Goal: Check status: Check status

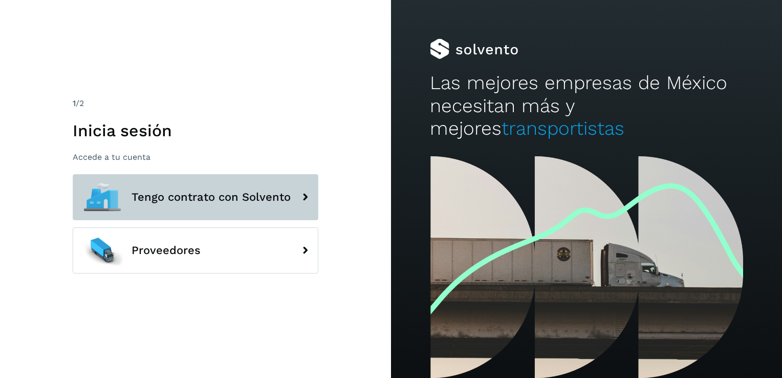
click at [218, 196] on span "Tengo contrato con Solvento" at bounding box center [211, 197] width 159 height 12
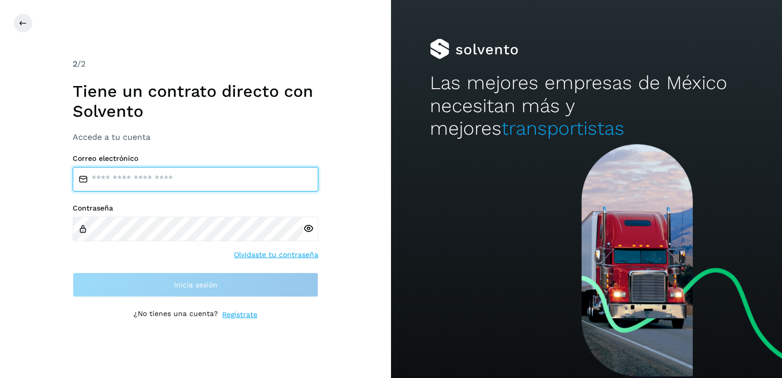
type input "**********"
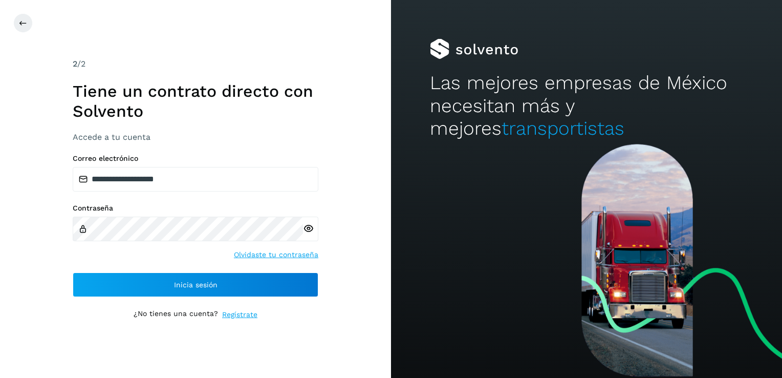
click at [306, 228] on icon at bounding box center [308, 228] width 11 height 11
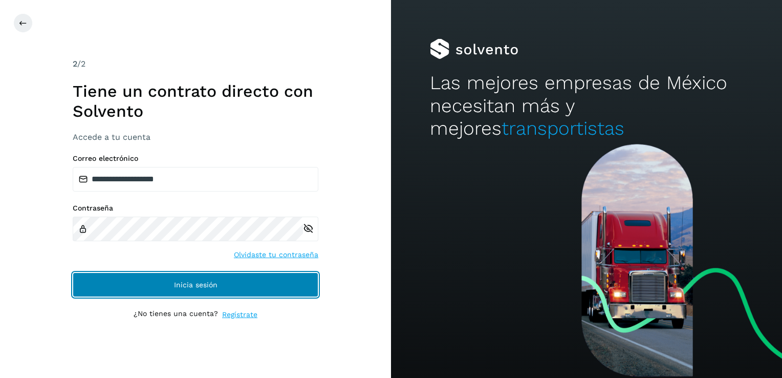
click at [187, 283] on span "Inicia sesión" at bounding box center [196, 284] width 44 height 7
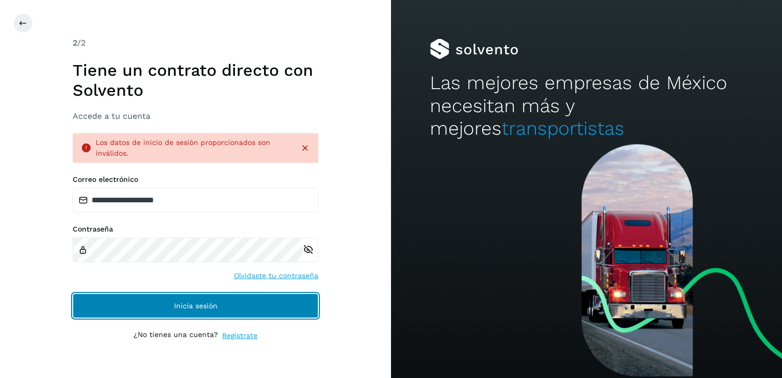
click at [210, 302] on span "Inicia sesión" at bounding box center [196, 305] width 44 height 7
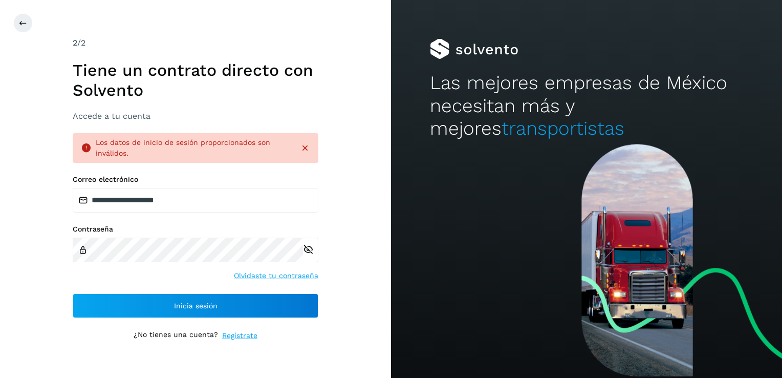
click at [288, 335] on div "¿No tienes una cuenta? Regístrate" at bounding box center [196, 335] width 246 height 11
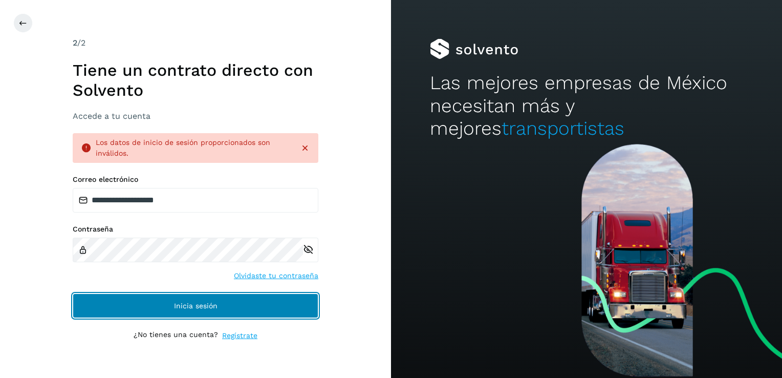
click at [177, 314] on button "Inicia sesión" at bounding box center [196, 305] width 246 height 25
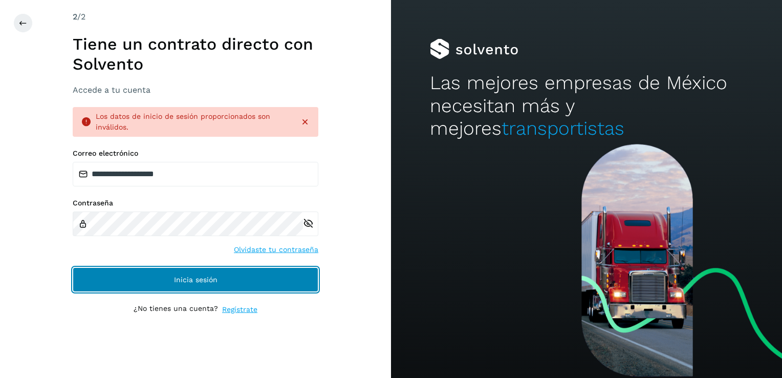
click at [197, 276] on span "Inicia sesión" at bounding box center [196, 279] width 44 height 7
click at [202, 283] on button "Inicia sesión" at bounding box center [196, 279] width 246 height 25
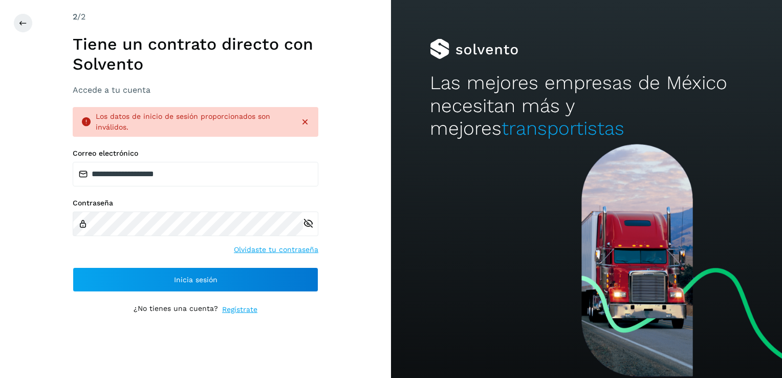
click at [317, 326] on div "**********" at bounding box center [196, 189] width 246 height 356
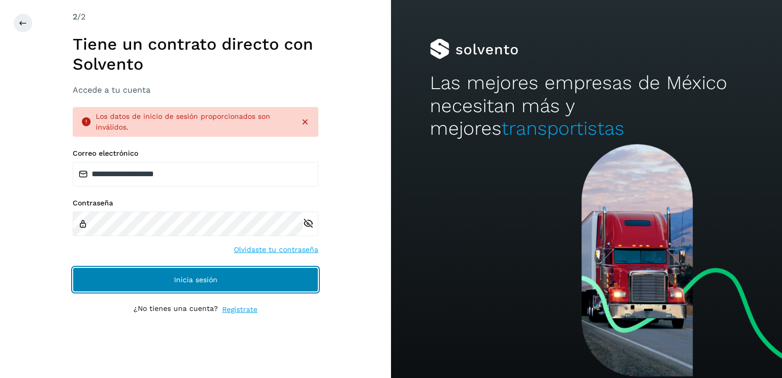
click at [187, 277] on span "Inicia sesión" at bounding box center [196, 279] width 44 height 7
click at [192, 284] on button "Inicia sesión" at bounding box center [196, 279] width 246 height 25
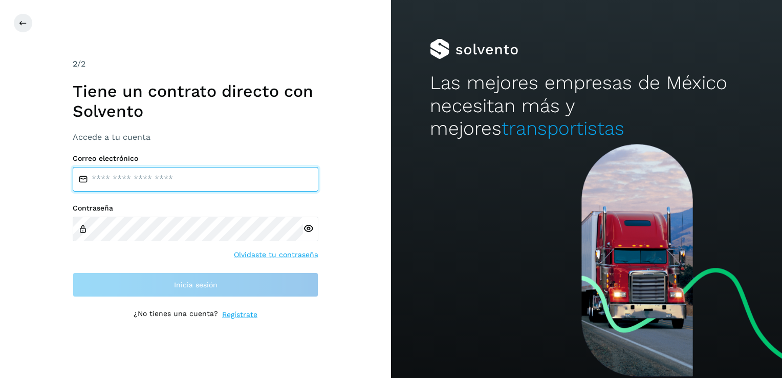
type input "**********"
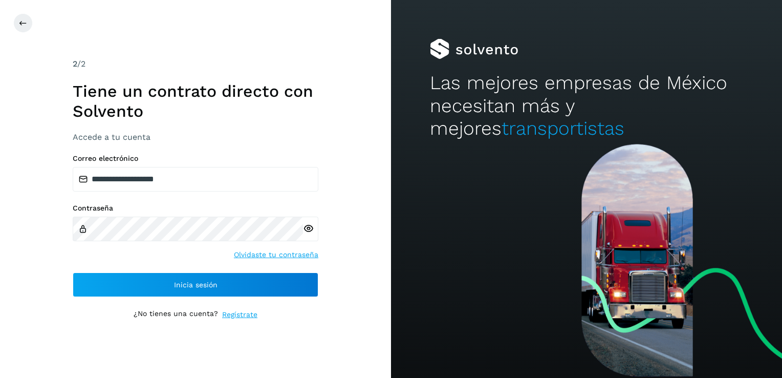
click at [62, 261] on div "**********" at bounding box center [195, 189] width 391 height 378
click at [184, 297] on div "**********" at bounding box center [196, 189] width 246 height 262
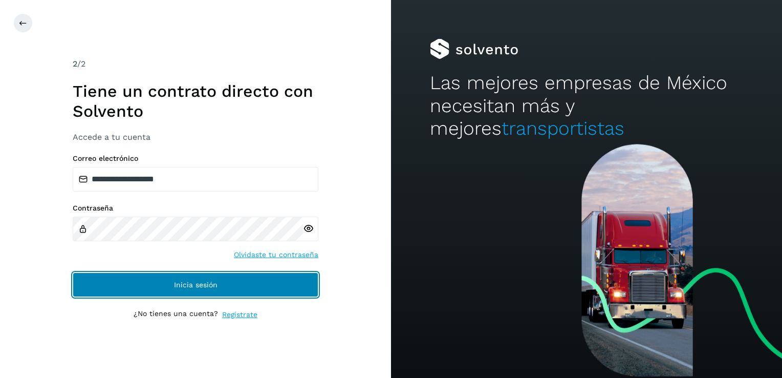
click at [197, 286] on span "Inicia sesión" at bounding box center [196, 284] width 44 height 7
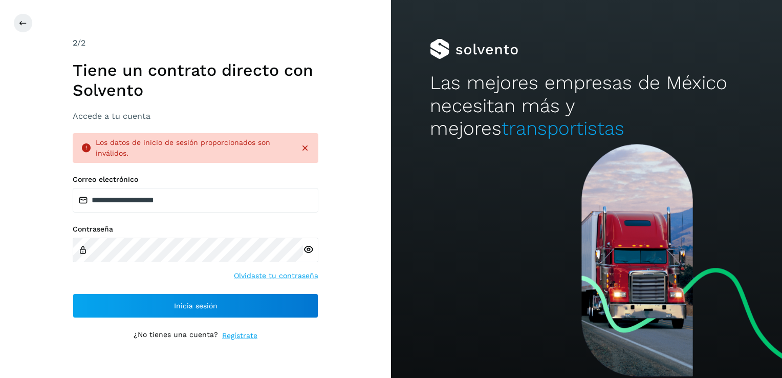
click at [301, 155] on div "Los datos de inicio de sesión proporcionados son inválidos." at bounding box center [196, 148] width 246 height 30
click at [307, 145] on icon at bounding box center [305, 148] width 10 height 10
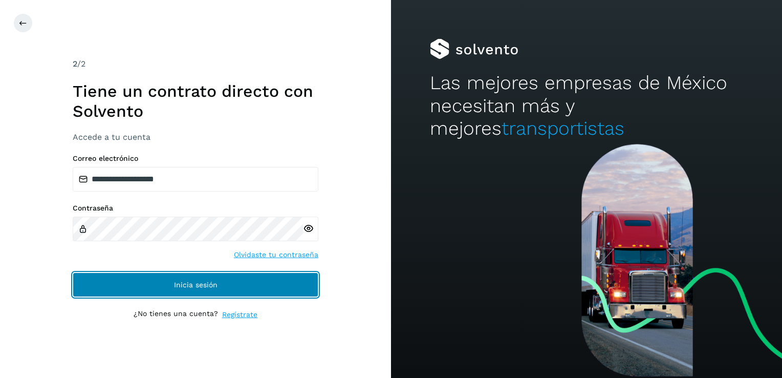
click at [193, 282] on span "Inicia sesión" at bounding box center [196, 284] width 44 height 7
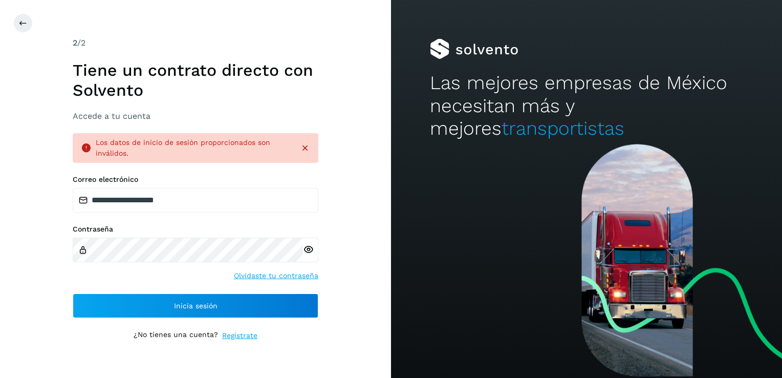
click at [307, 150] on icon at bounding box center [305, 148] width 10 height 10
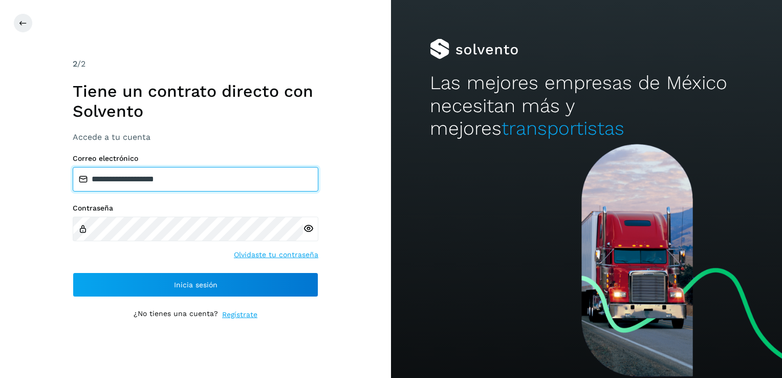
click at [238, 177] on input "**********" at bounding box center [196, 179] width 246 height 25
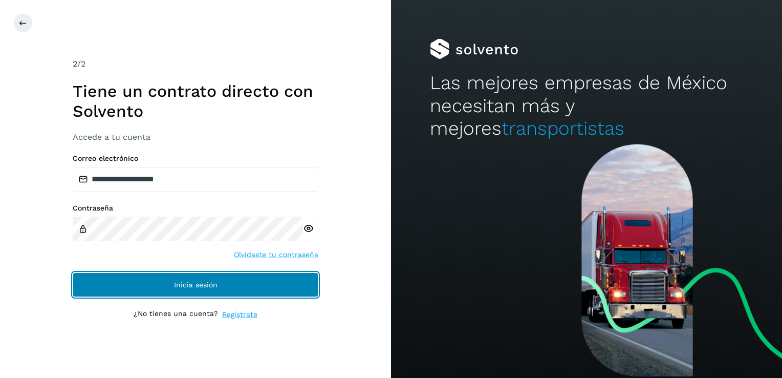
click at [207, 288] on span "Inicia sesión" at bounding box center [196, 284] width 44 height 7
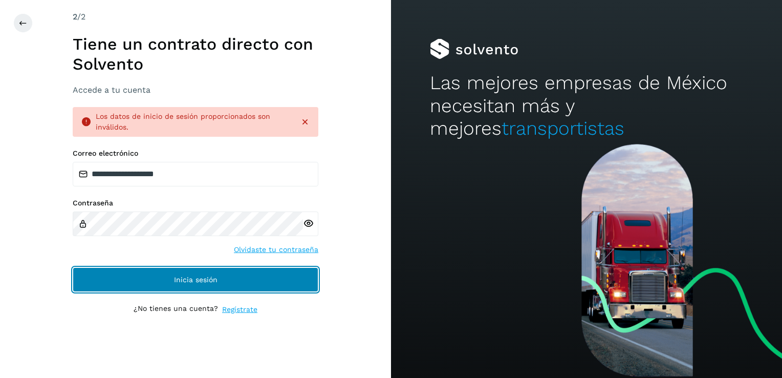
click at [236, 283] on button "Inicia sesión" at bounding box center [196, 279] width 246 height 25
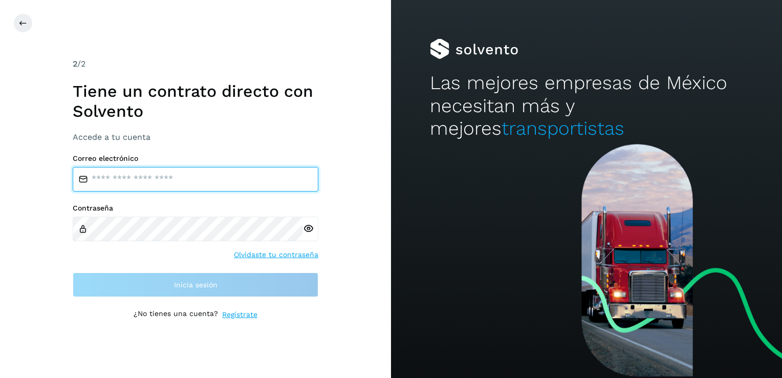
type input "**********"
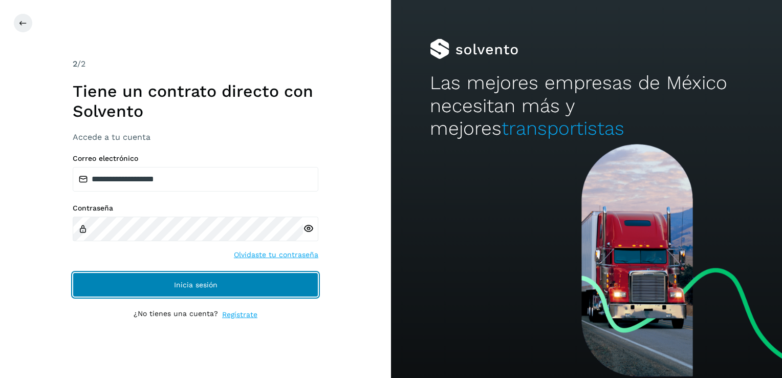
click at [184, 278] on button "Inicia sesión" at bounding box center [196, 284] width 246 height 25
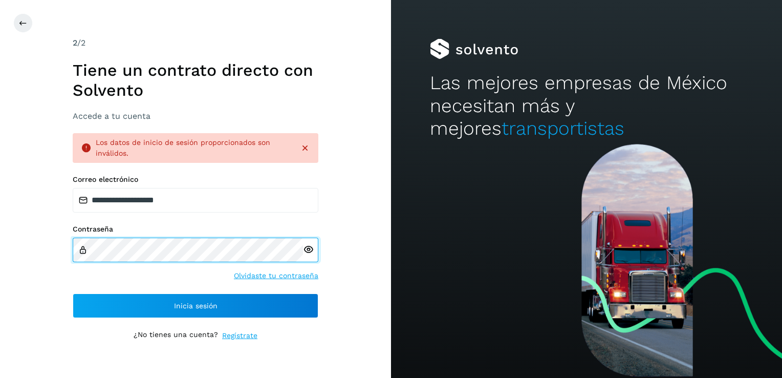
click at [130, 290] on div "**********" at bounding box center [196, 246] width 246 height 142
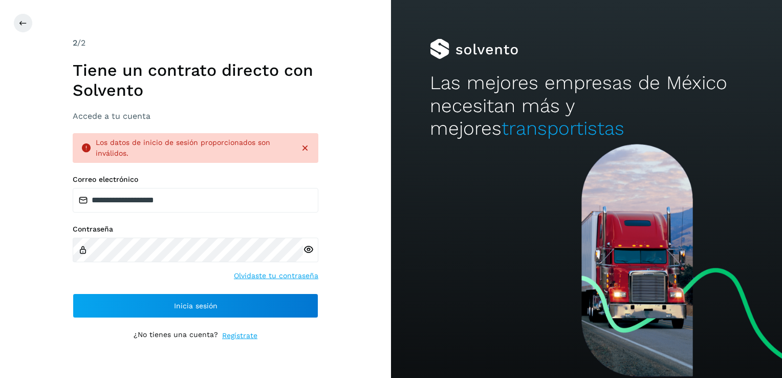
click at [270, 323] on div "**********" at bounding box center [196, 189] width 246 height 304
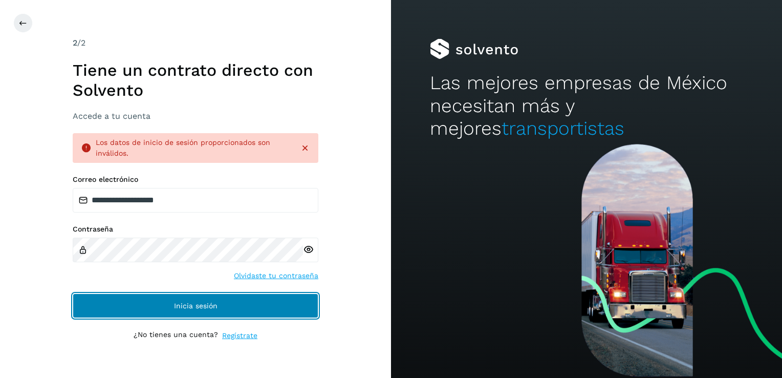
click at [208, 312] on button "Inicia sesión" at bounding box center [196, 305] width 246 height 25
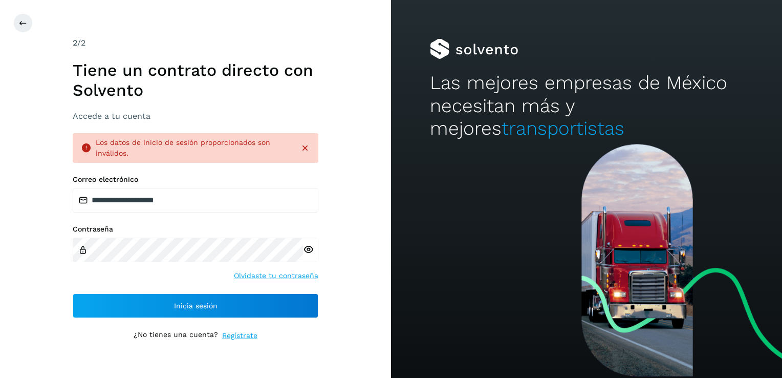
click at [304, 147] on icon at bounding box center [305, 148] width 10 height 10
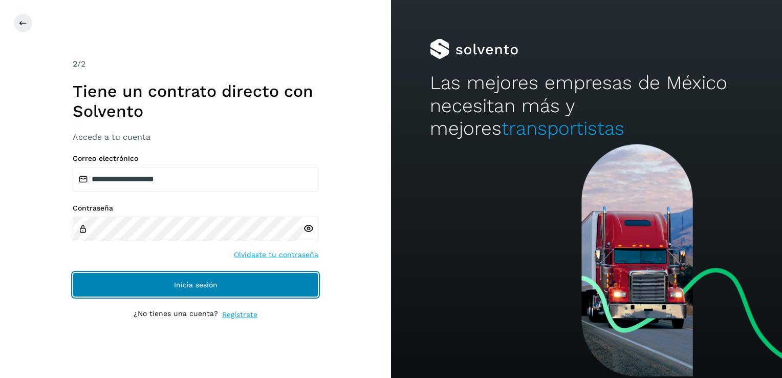
click at [220, 288] on button "Inicia sesión" at bounding box center [196, 284] width 246 height 25
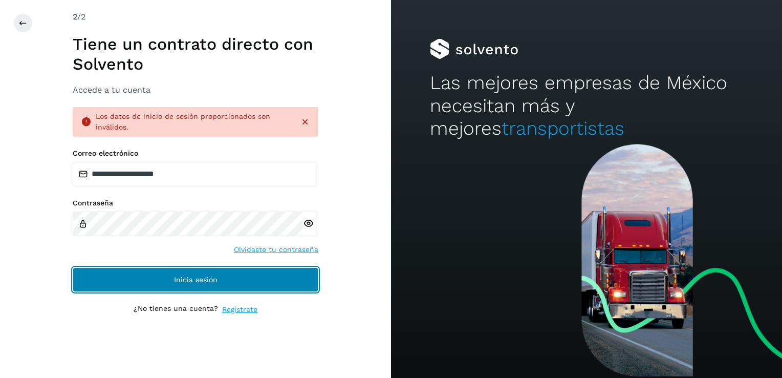
click at [202, 283] on button "Inicia sesión" at bounding box center [196, 279] width 246 height 25
click at [203, 280] on span "Inicia sesión" at bounding box center [196, 279] width 44 height 7
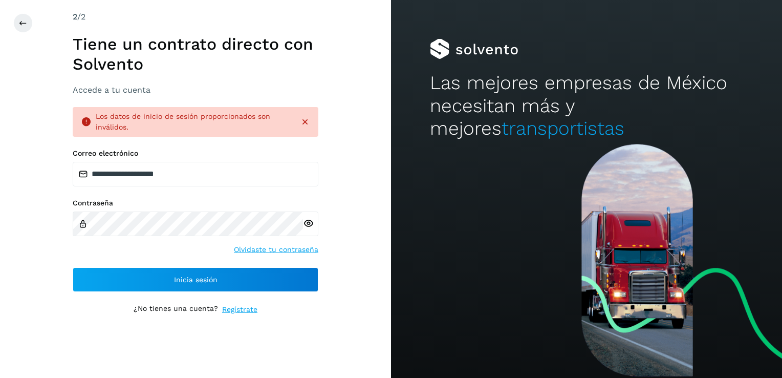
click at [307, 223] on icon at bounding box center [308, 223] width 11 height 11
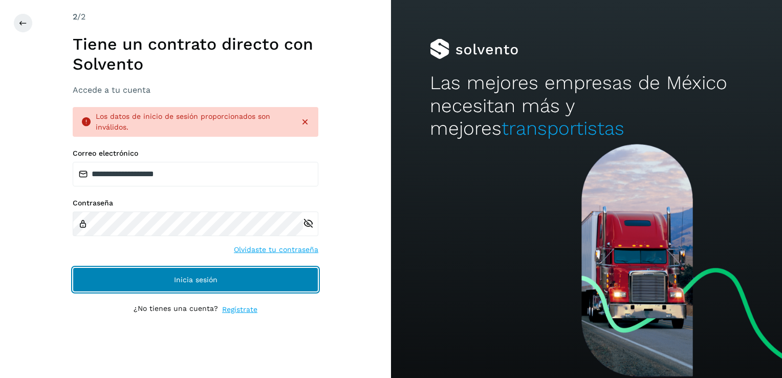
click at [200, 276] on span "Inicia sesión" at bounding box center [196, 279] width 44 height 7
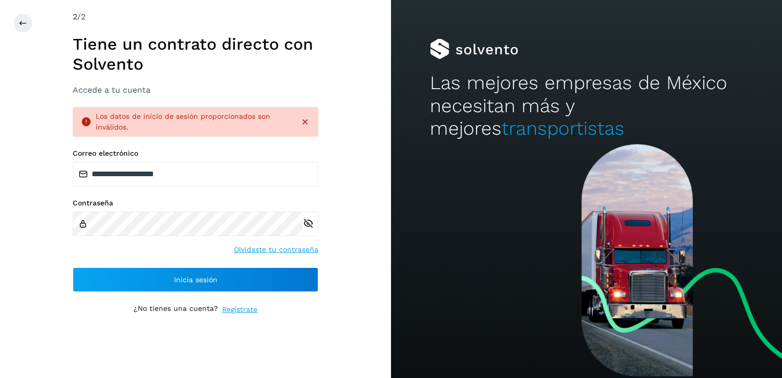
click at [306, 123] on icon at bounding box center [305, 122] width 10 height 10
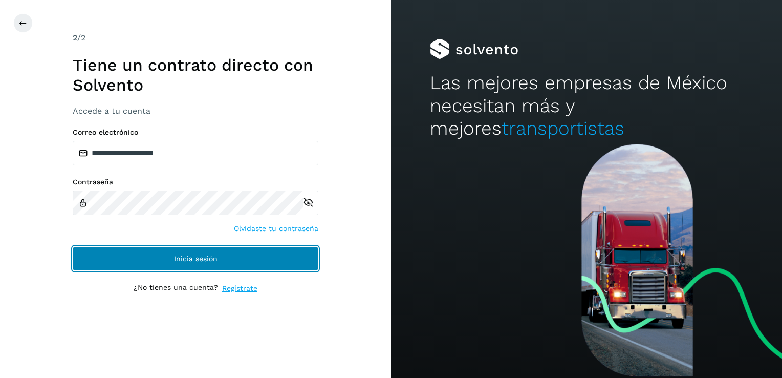
click at [172, 256] on button "Inicia sesión" at bounding box center [196, 258] width 246 height 25
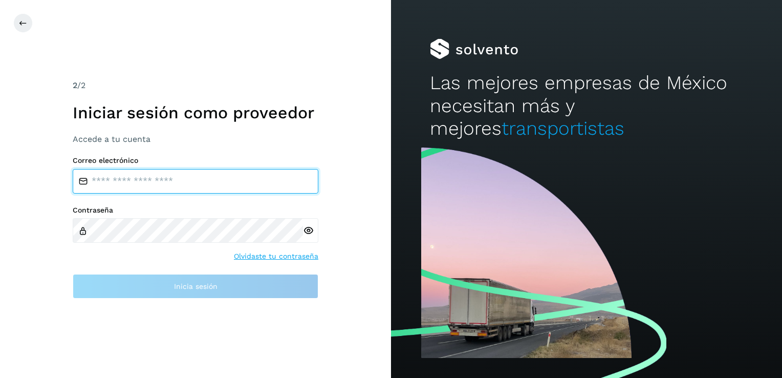
type input "**********"
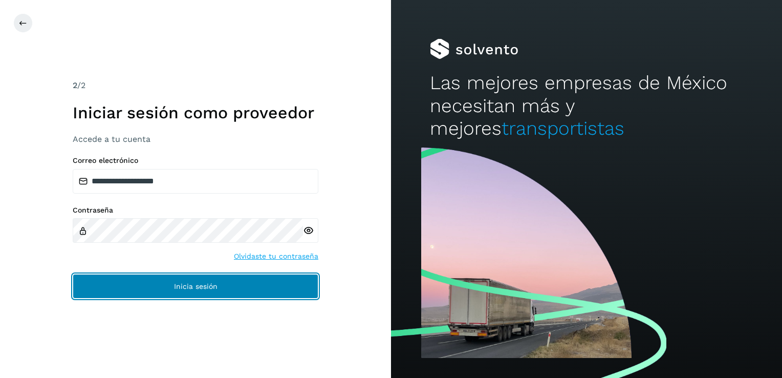
click at [189, 289] on span "Inicia sesión" at bounding box center [196, 286] width 44 height 7
click at [178, 294] on button "Inicia sesión" at bounding box center [196, 286] width 246 height 25
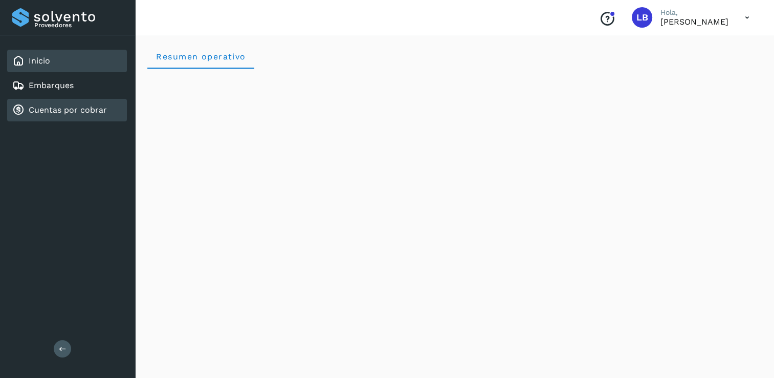
click at [73, 101] on div "Cuentas por cobrar" at bounding box center [67, 110] width 120 height 23
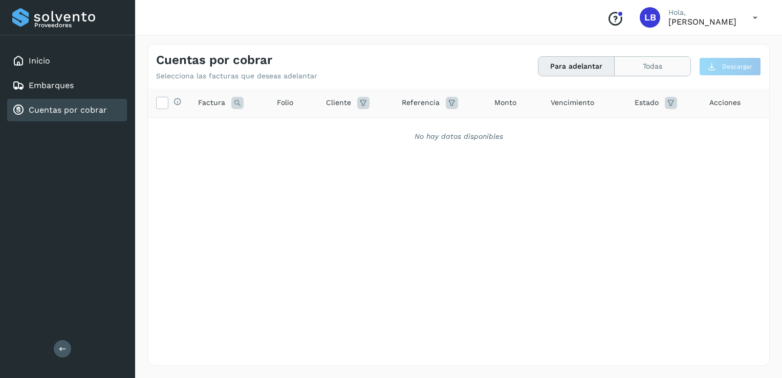
click at [662, 69] on button "Todas" at bounding box center [653, 66] width 76 height 19
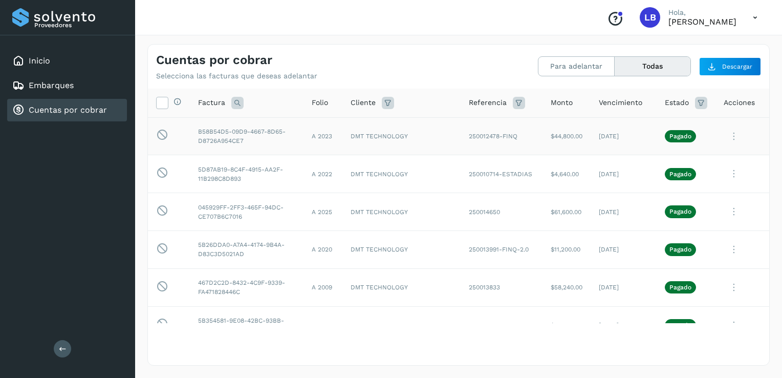
click at [270, 148] on td "B58B54D5-09D9-4667-8D65-D8726A954CE7" at bounding box center [247, 136] width 114 height 38
click at [389, 139] on td "DMT TECHNOLOGY" at bounding box center [401, 136] width 118 height 38
click at [267, 135] on td "B58B54D5-09D9-4667-8D65-D8726A954CE7" at bounding box center [247, 136] width 114 height 38
click at [254, 176] on td "5D87AB19-8C4F-4915-AA2F-11B298C8D893" at bounding box center [247, 174] width 114 height 38
click at [726, 137] on icon at bounding box center [734, 136] width 20 height 21
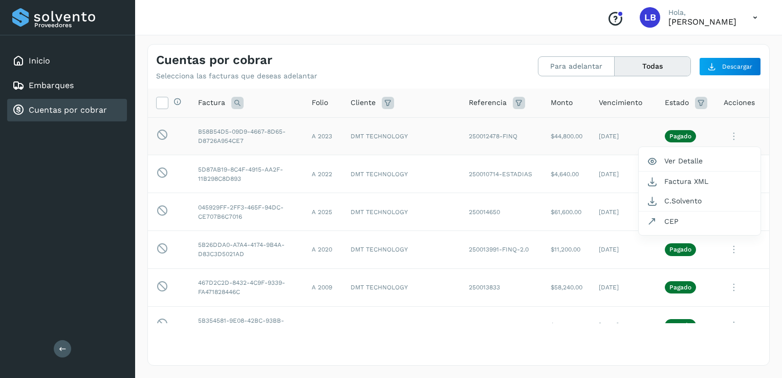
click at [726, 137] on div at bounding box center [391, 189] width 782 height 378
click at [467, 179] on td "250010714-ESTADIAS" at bounding box center [502, 174] width 82 height 38
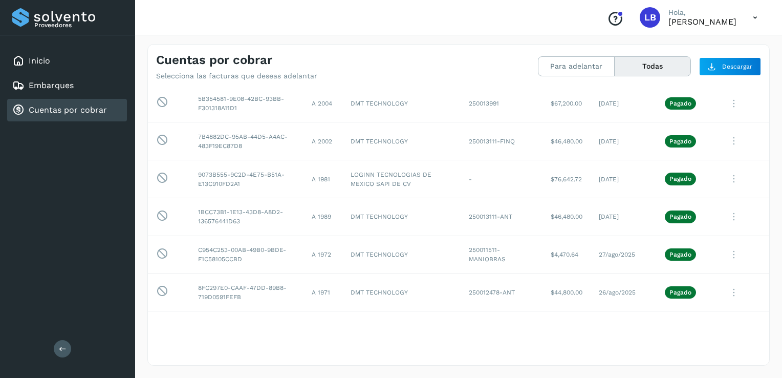
scroll to position [231, 0]
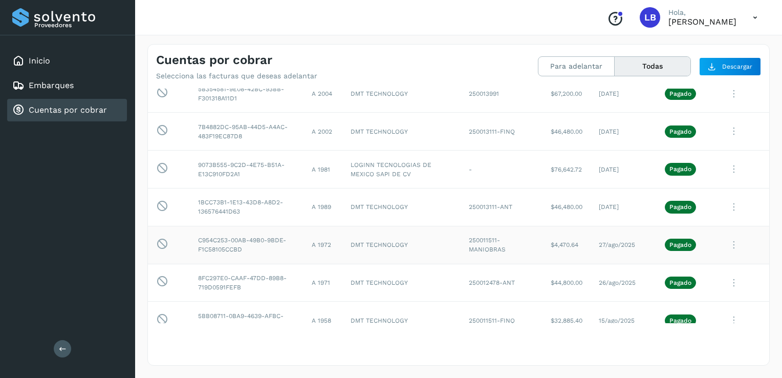
click at [285, 239] on td "C954C253-00AB-49B0-9BDE-F1C58105CCBD" at bounding box center [247, 245] width 114 height 38
click at [728, 243] on icon at bounding box center [734, 244] width 20 height 21
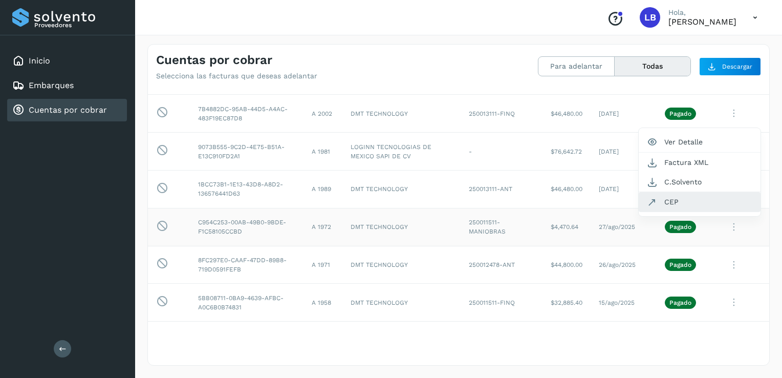
click at [674, 204] on button "CEP" at bounding box center [700, 201] width 122 height 19
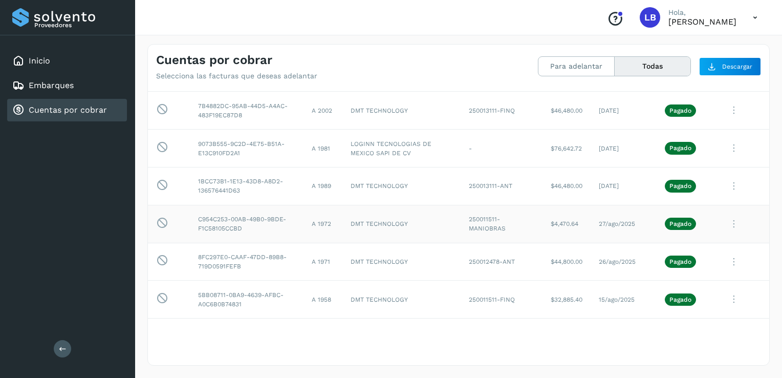
scroll to position [258, 0]
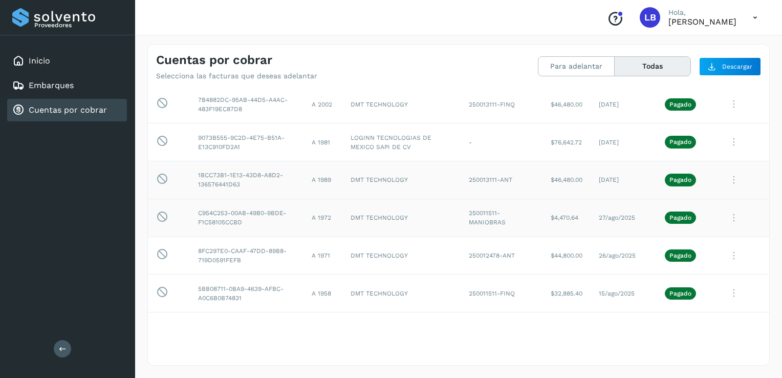
click at [724, 181] on icon at bounding box center [734, 179] width 20 height 21
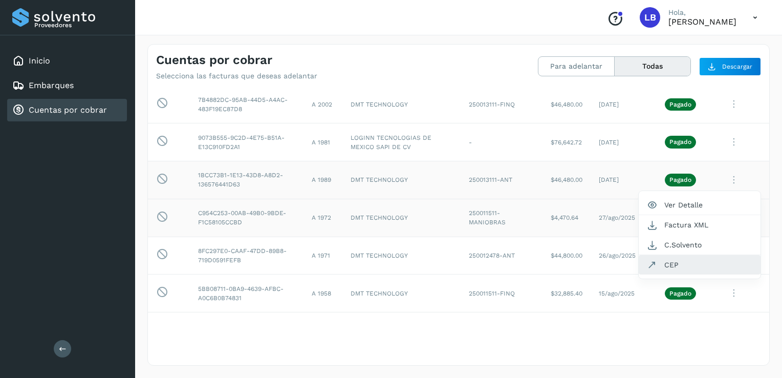
click at [662, 260] on button "CEP" at bounding box center [700, 264] width 122 height 19
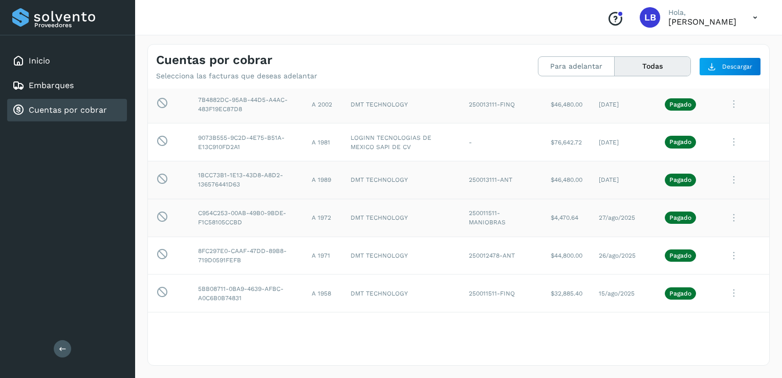
click at [726, 104] on icon at bounding box center [734, 104] width 20 height 21
click at [674, 184] on button "CEP" at bounding box center [700, 188] width 122 height 19
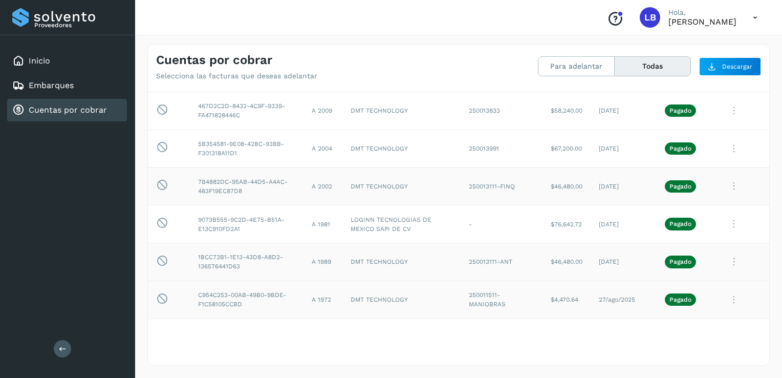
scroll to position [156, 0]
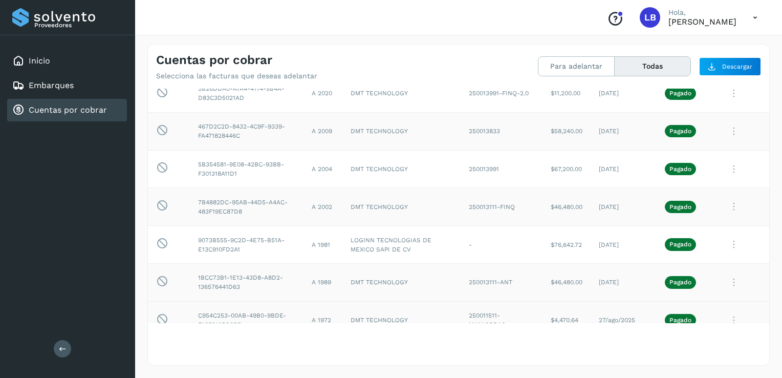
click at [725, 130] on icon at bounding box center [734, 131] width 20 height 21
click at [659, 156] on button "Ver Detalle" at bounding box center [700, 156] width 122 height 20
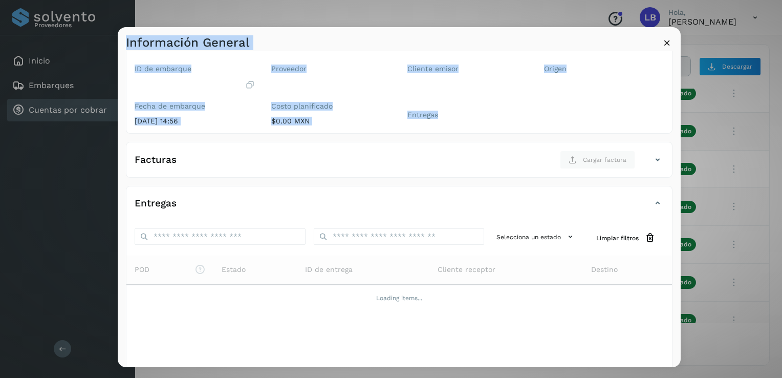
scroll to position [89, 0]
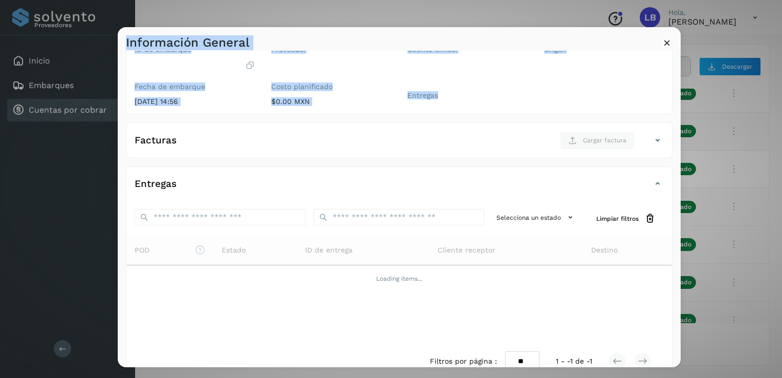
drag, startPoint x: 680, startPoint y: 169, endPoint x: 687, endPoint y: 231, distance: 62.3
click at [687, 231] on div "Información General ✨ Muy pronto podrás gestionar todos tus accesorios desde es…" at bounding box center [391, 189] width 782 height 378
